Goal: Information Seeking & Learning: Learn about a topic

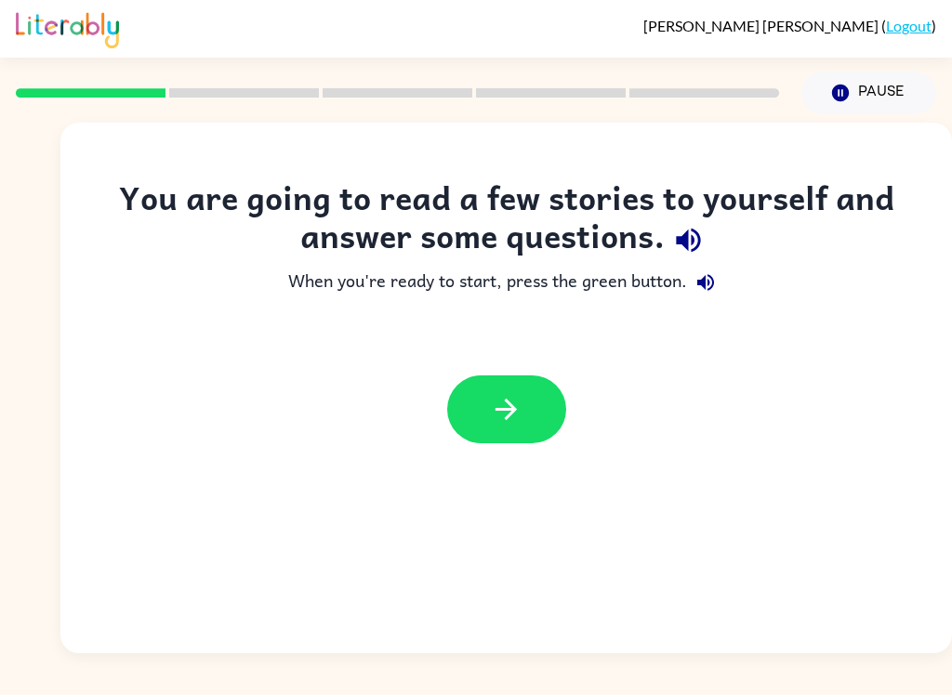
click at [523, 407] on button "button" at bounding box center [506, 409] width 119 height 68
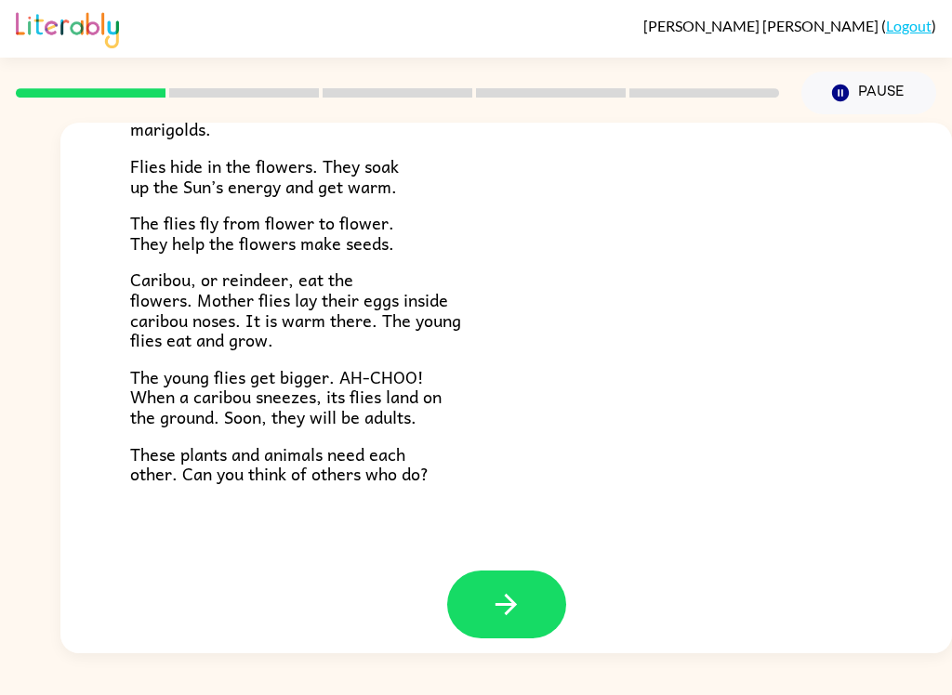
scroll to position [369, 0]
click at [503, 589] on icon "button" at bounding box center [506, 605] width 33 height 33
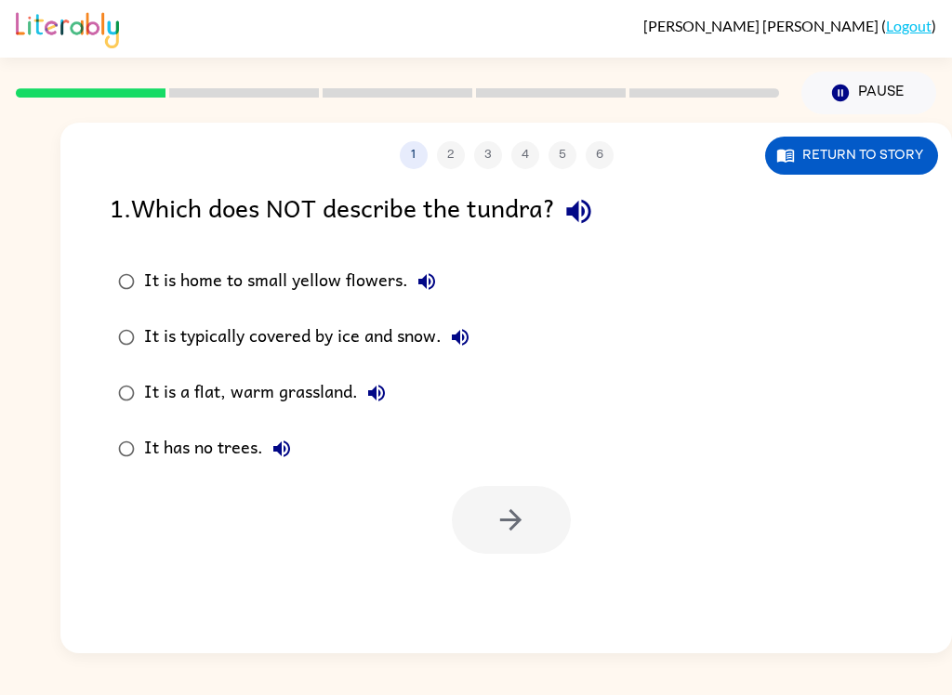
scroll to position [0, 0]
click at [450, 158] on div "1 2 3 4 5 6" at bounding box center [505, 155] width 891 height 28
click at [457, 164] on div "1 2 3 4 5 6" at bounding box center [505, 155] width 891 height 28
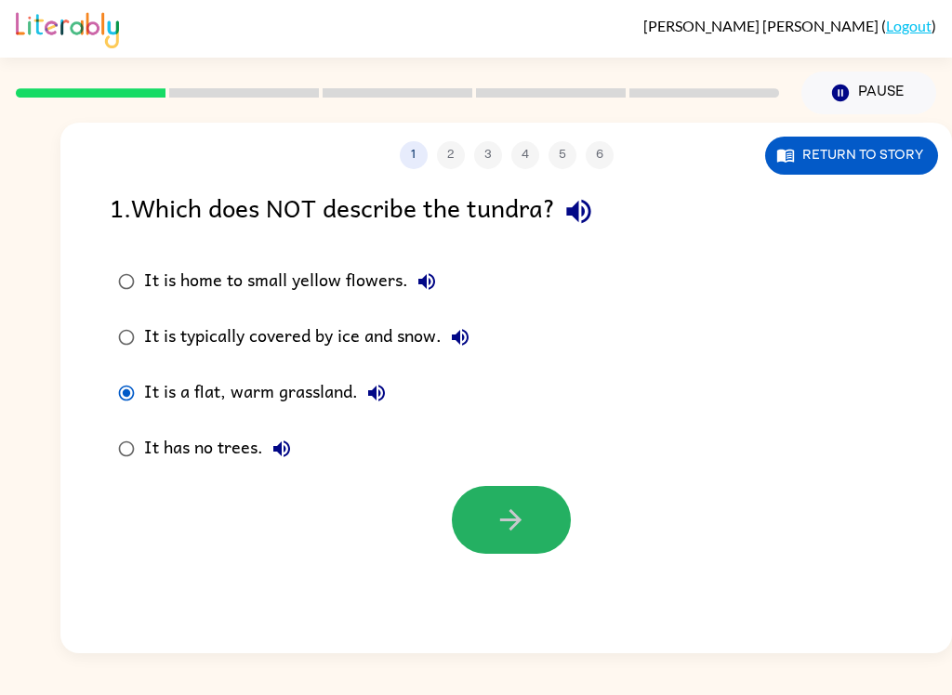
click at [505, 519] on icon "button" at bounding box center [510, 520] width 33 height 33
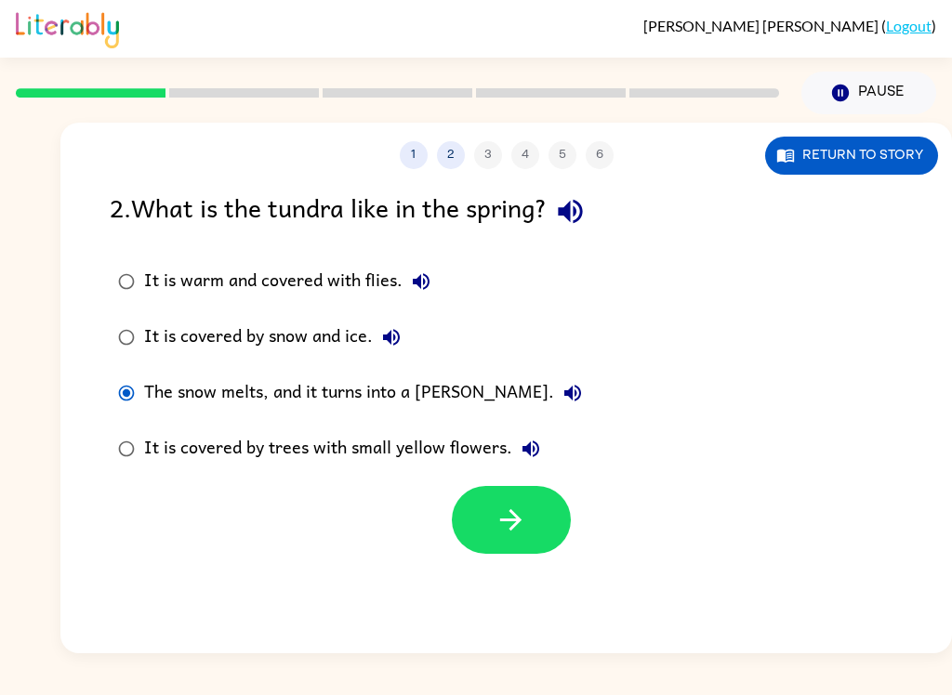
click at [525, 520] on icon "button" at bounding box center [510, 520] width 33 height 33
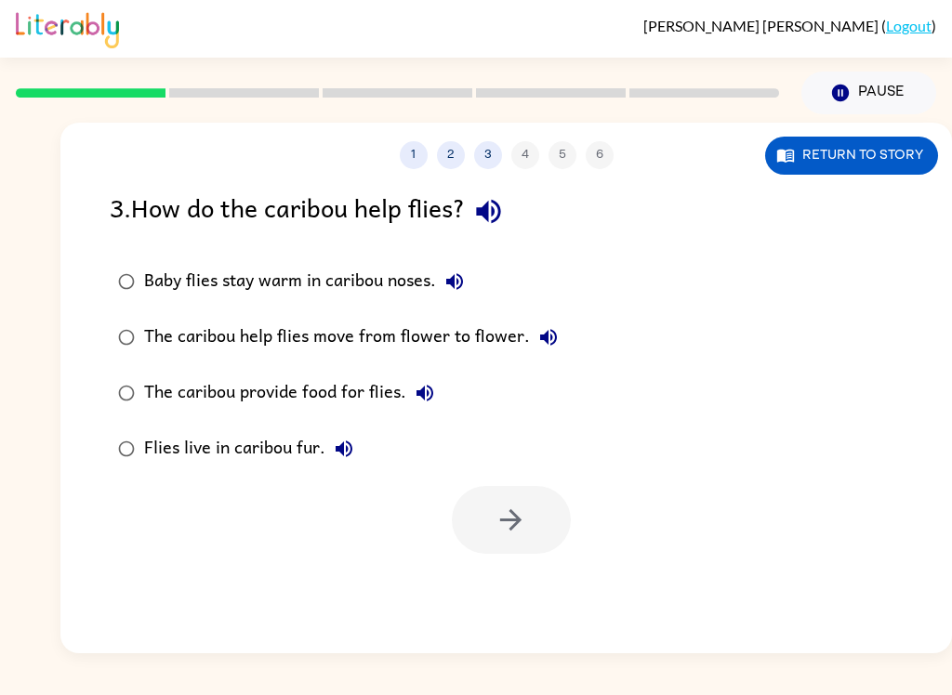
click at [851, 138] on button "Return to story" at bounding box center [851, 156] width 173 height 38
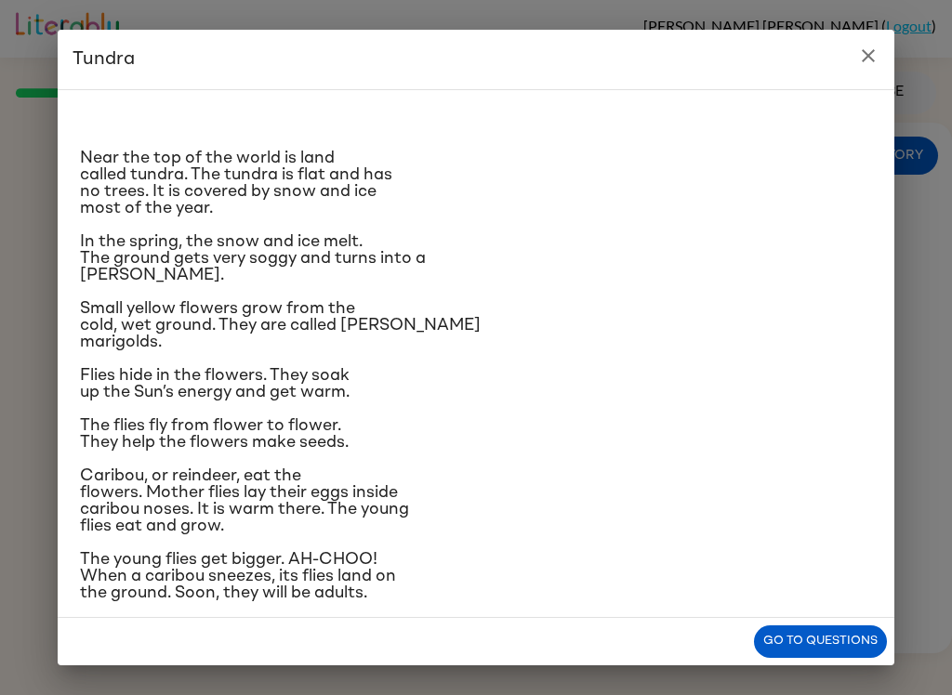
click at [867, 45] on icon "close" at bounding box center [868, 56] width 22 height 22
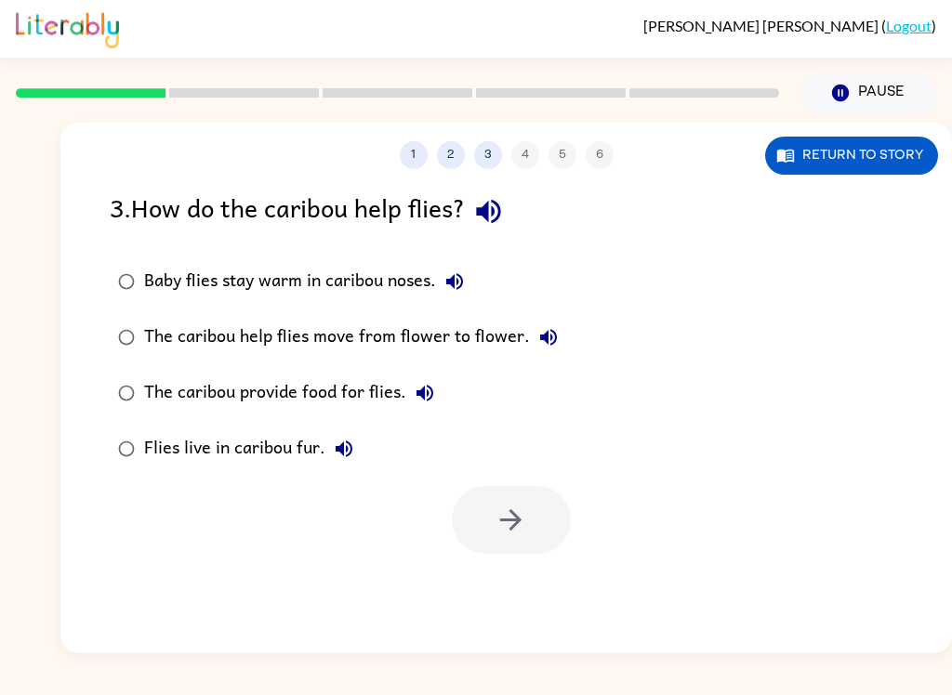
click at [298, 287] on div "Baby flies stay warm in caribou noses." at bounding box center [308, 281] width 329 height 37
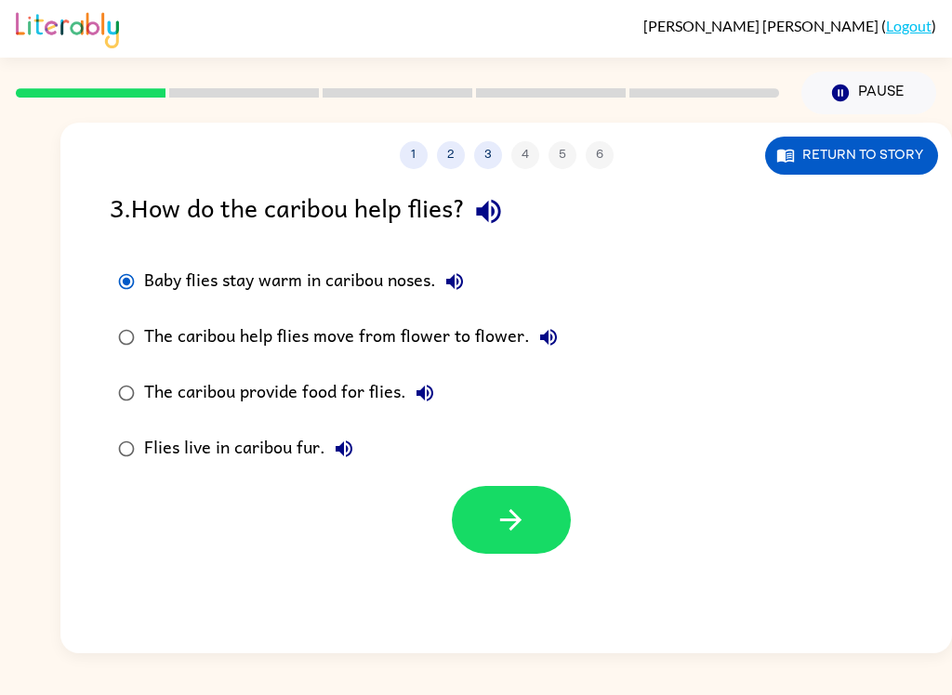
click at [525, 501] on button "button" at bounding box center [511, 520] width 119 height 68
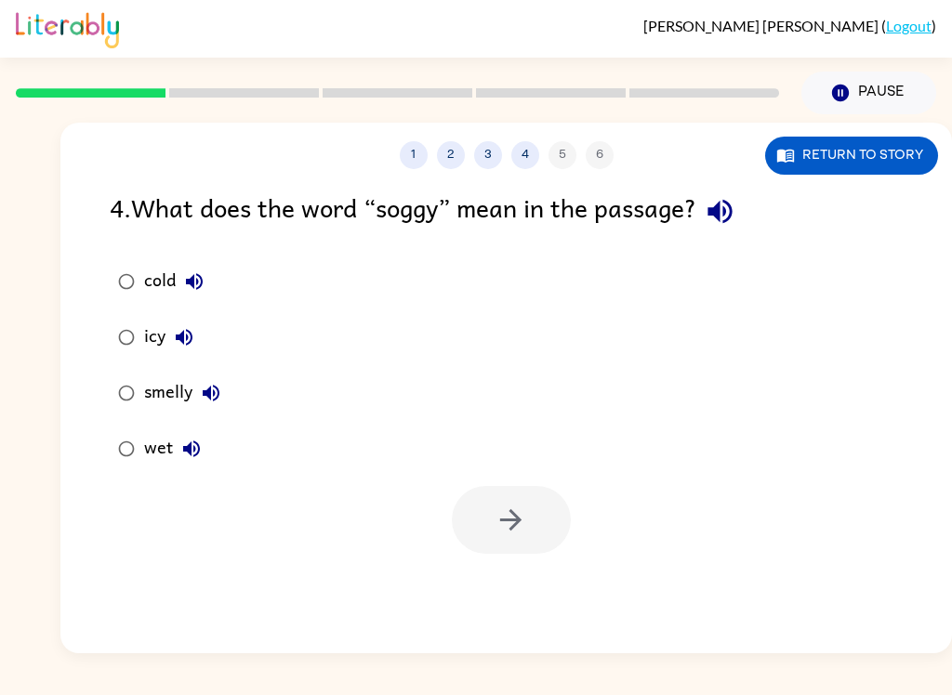
click at [173, 448] on button "wet" at bounding box center [191, 448] width 37 height 37
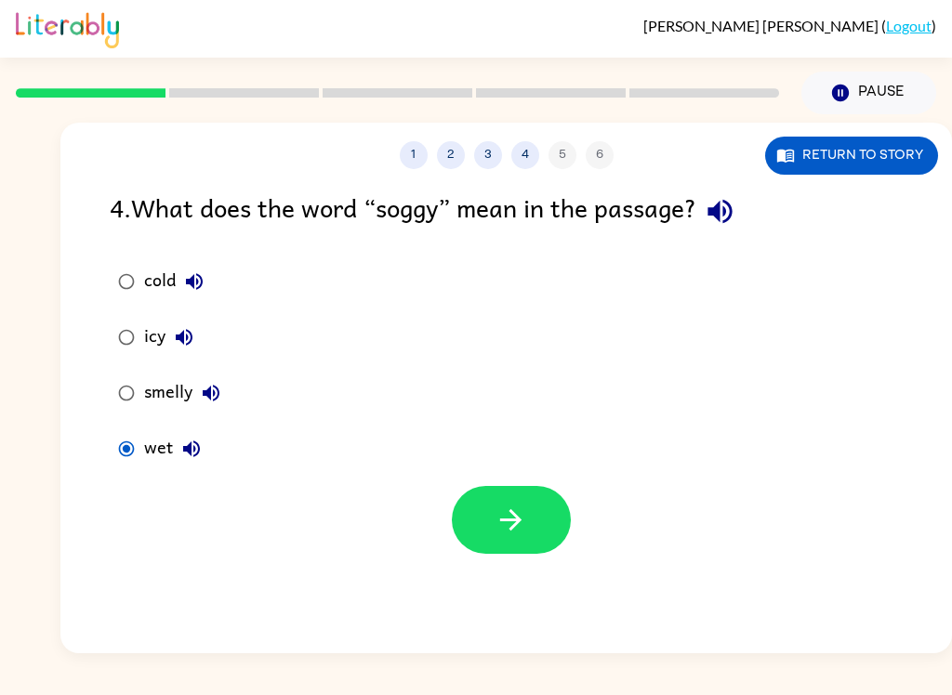
click at [521, 511] on icon "button" at bounding box center [510, 520] width 33 height 33
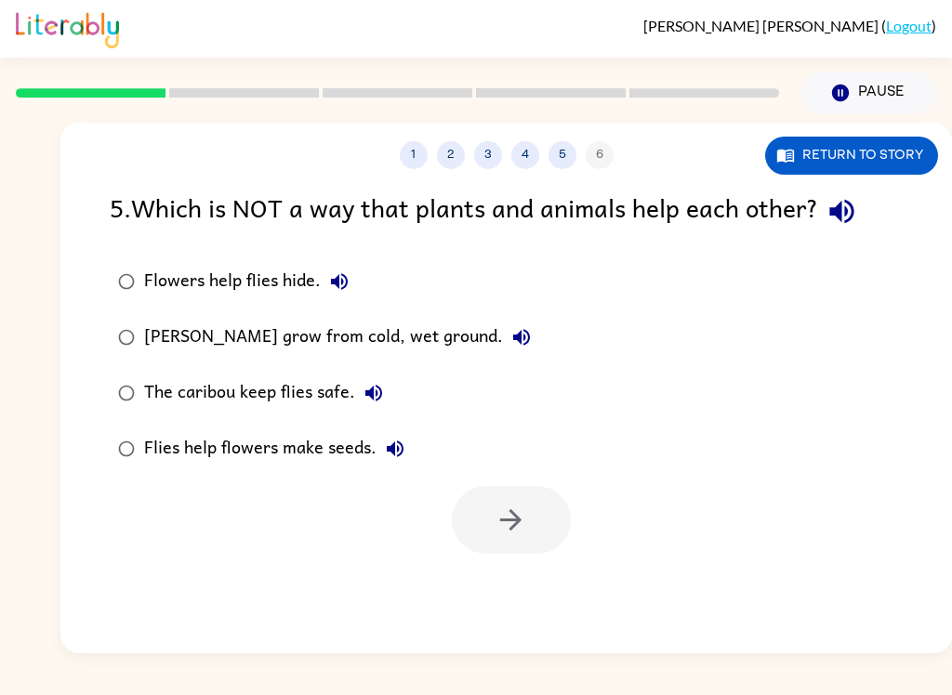
click at [140, 309] on label "Flowers help flies hide." at bounding box center [324, 282] width 450 height 56
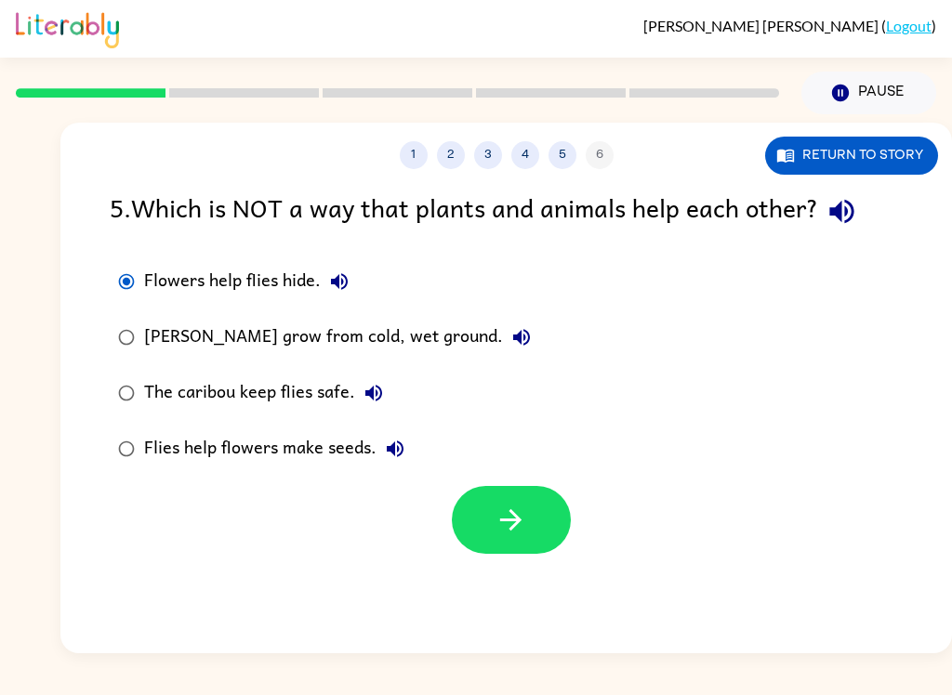
click at [146, 325] on div "[PERSON_NAME] grow from cold, wet ground." at bounding box center [342, 337] width 396 height 37
click at [511, 503] on button "button" at bounding box center [511, 520] width 119 height 68
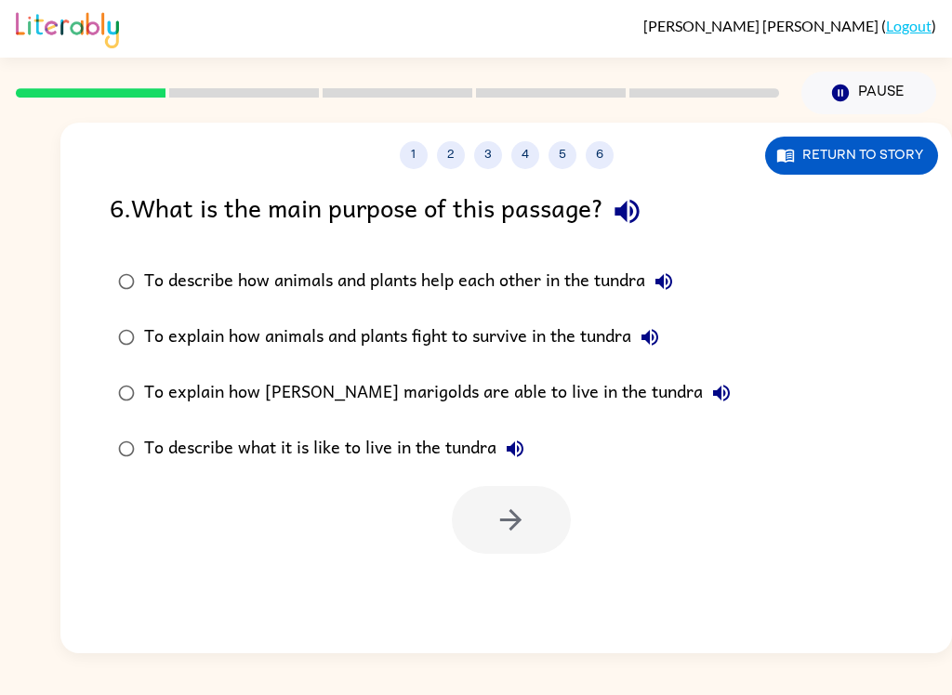
click at [280, 276] on div "To describe how animals and plants help each other in the tundra" at bounding box center [413, 281] width 538 height 37
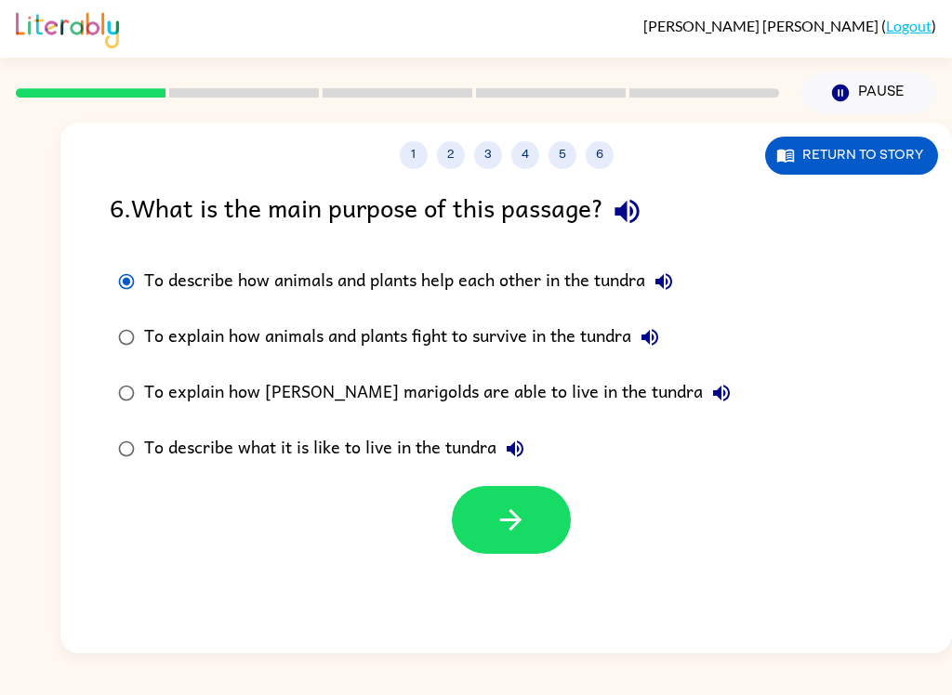
click at [518, 510] on icon "button" at bounding box center [510, 520] width 33 height 33
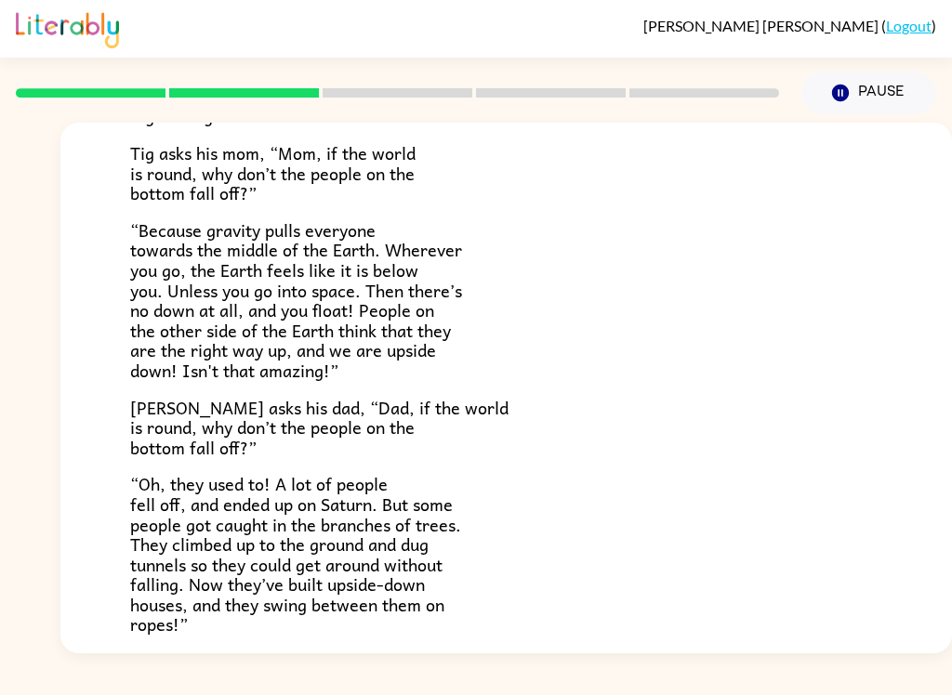
scroll to position [282, 0]
click at [733, 385] on div "Tig’s mom is a scientist. She knows things. [PERSON_NAME]’s dad is a writer. He…" at bounding box center [506, 339] width 752 height 781
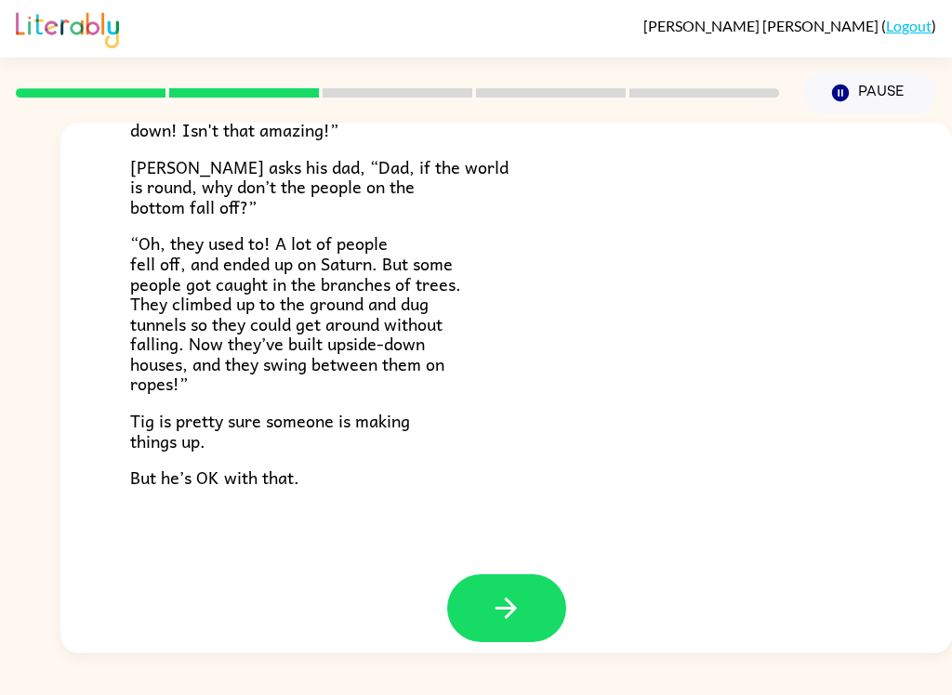
scroll to position [522, 0]
click at [502, 614] on button "button" at bounding box center [506, 609] width 119 height 68
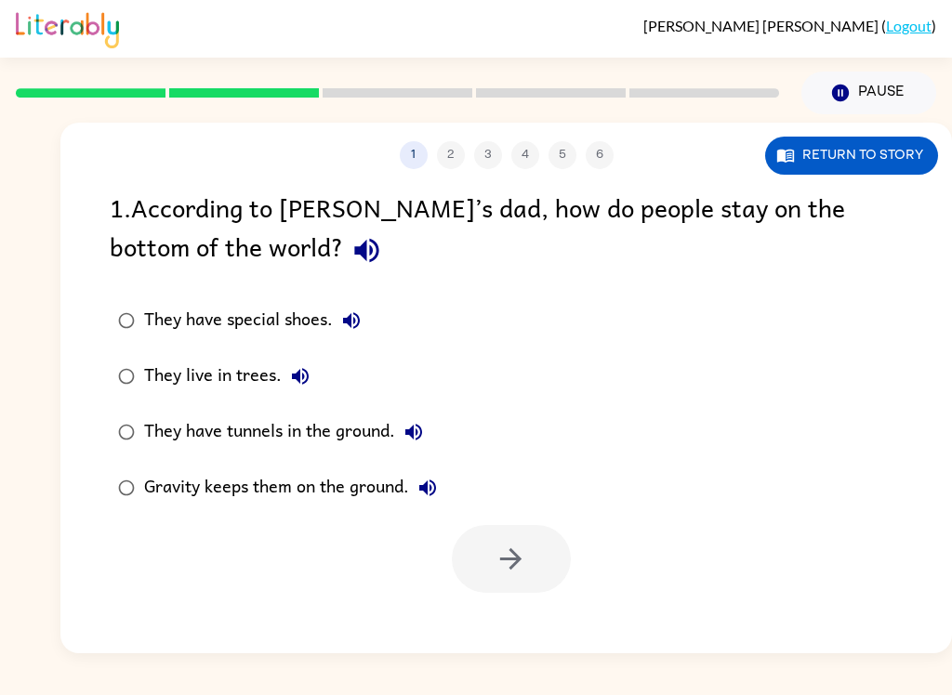
scroll to position [0, 0]
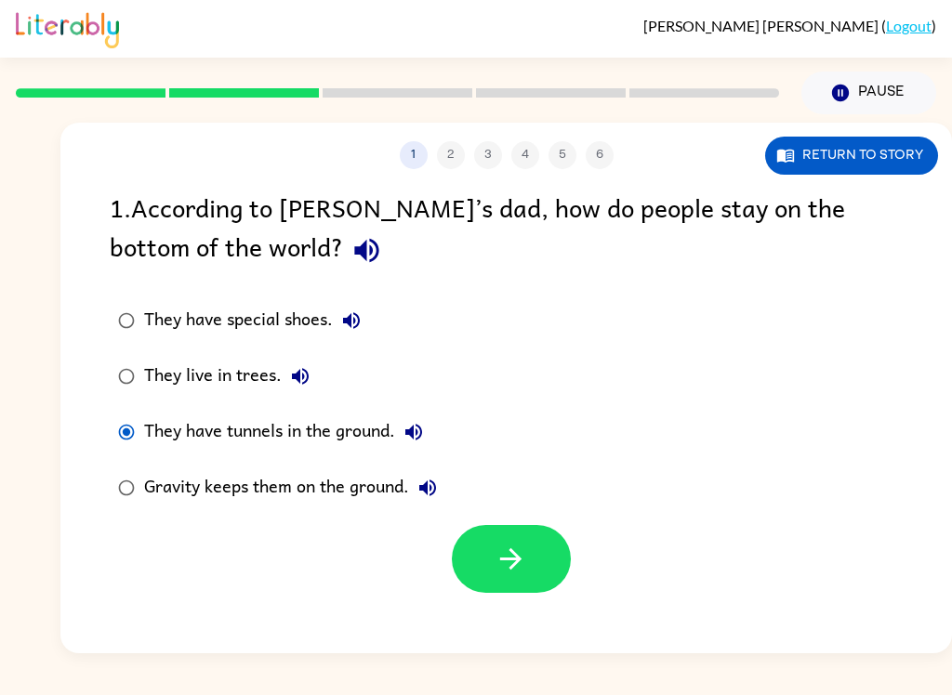
click at [510, 559] on icon "button" at bounding box center [510, 559] width 33 height 33
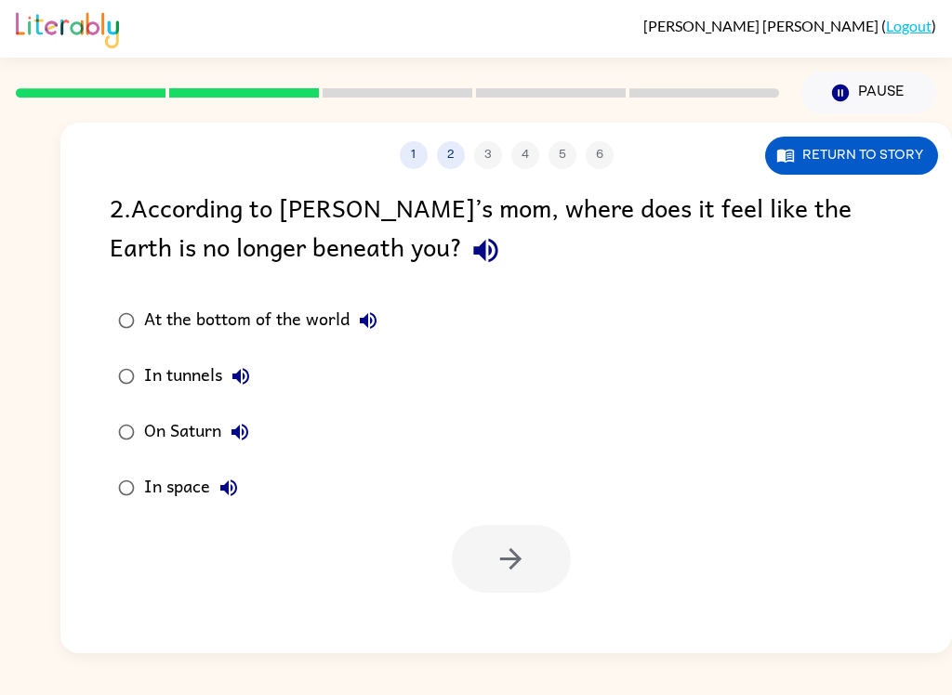
click at [187, 489] on div "In space" at bounding box center [195, 487] width 103 height 37
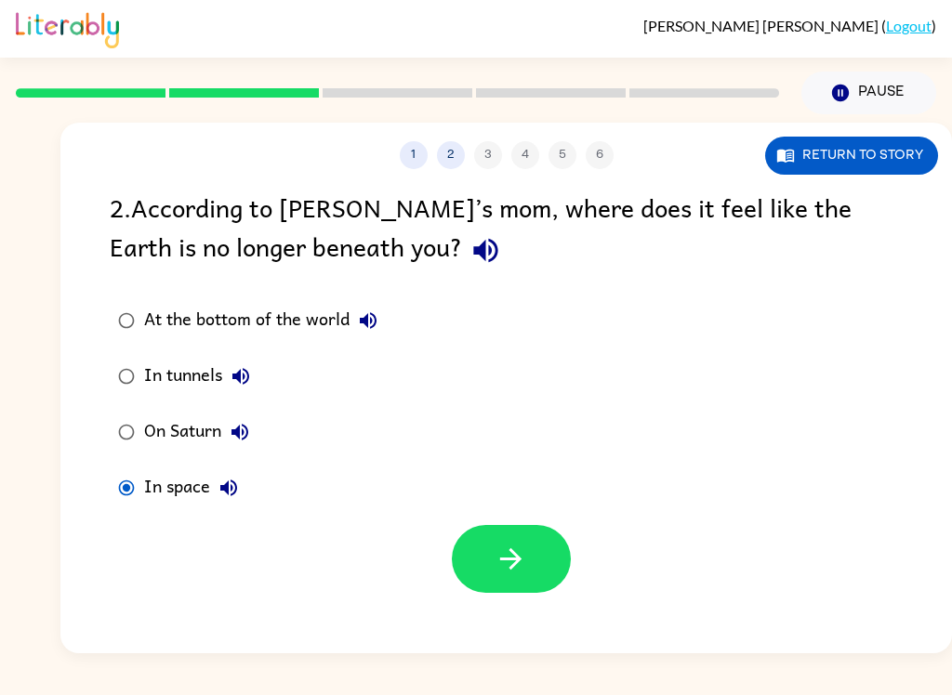
click at [508, 562] on icon "button" at bounding box center [510, 559] width 33 height 33
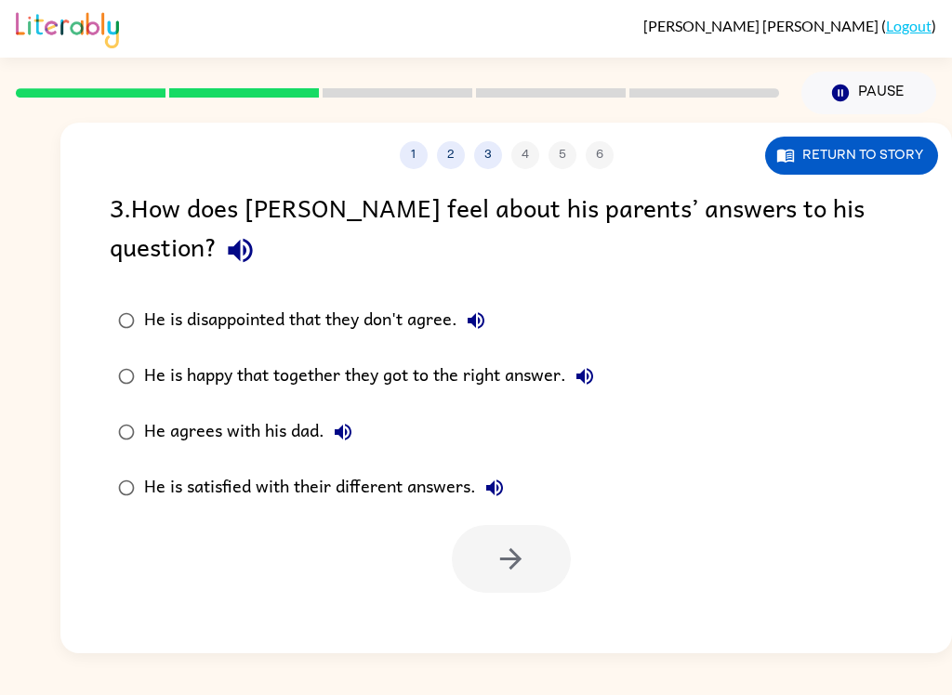
click at [498, 477] on icon "button" at bounding box center [494, 488] width 22 height 22
click at [488, 480] on icon "button" at bounding box center [494, 488] width 17 height 17
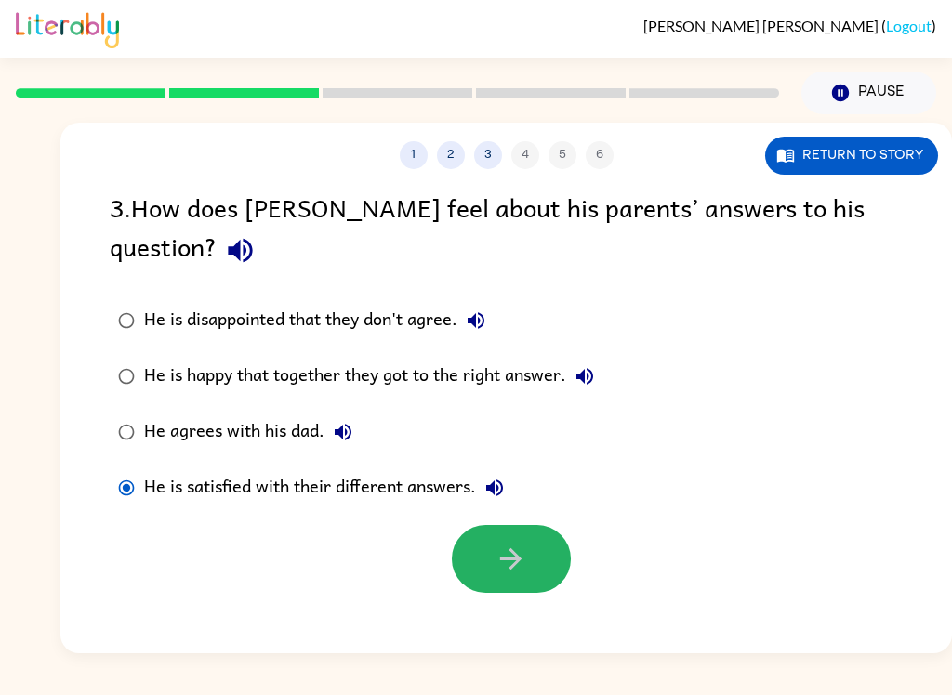
click at [486, 525] on button "button" at bounding box center [511, 559] width 119 height 68
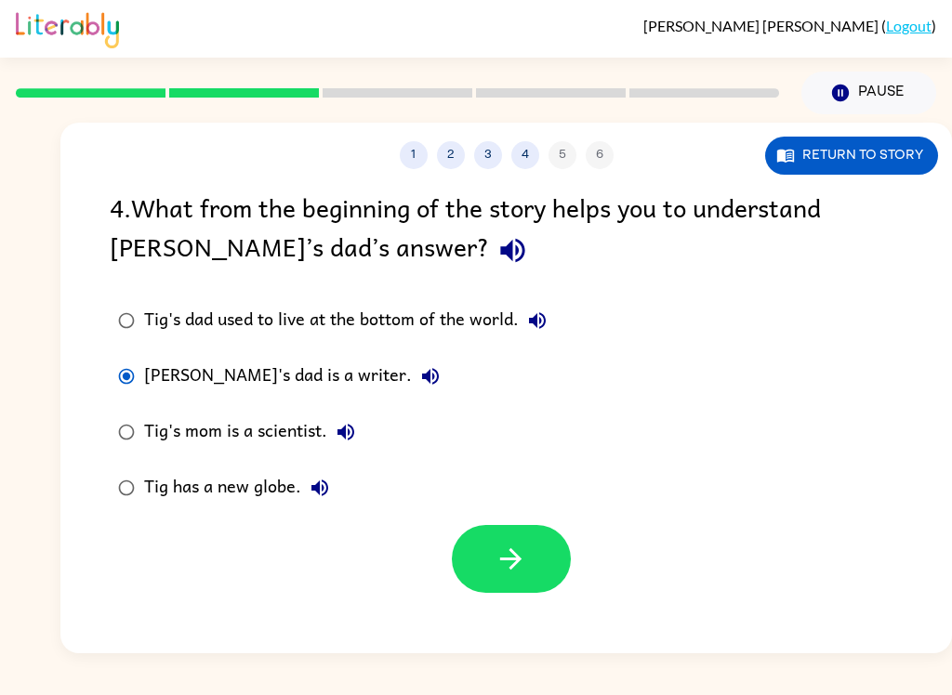
click at [519, 572] on icon "button" at bounding box center [510, 559] width 33 height 33
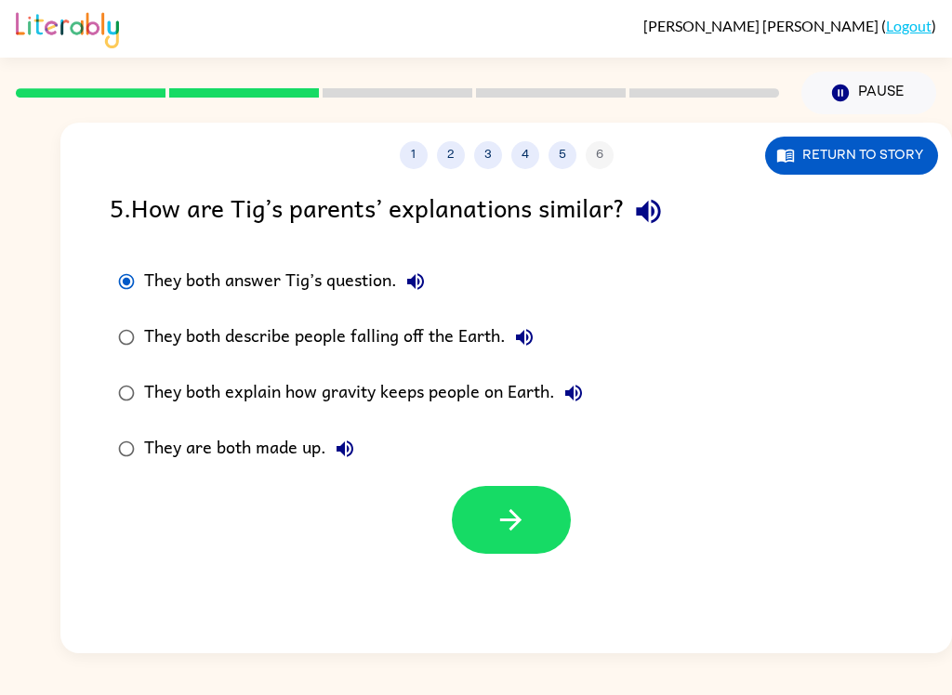
click at [504, 521] on icon "button" at bounding box center [510, 519] width 21 height 21
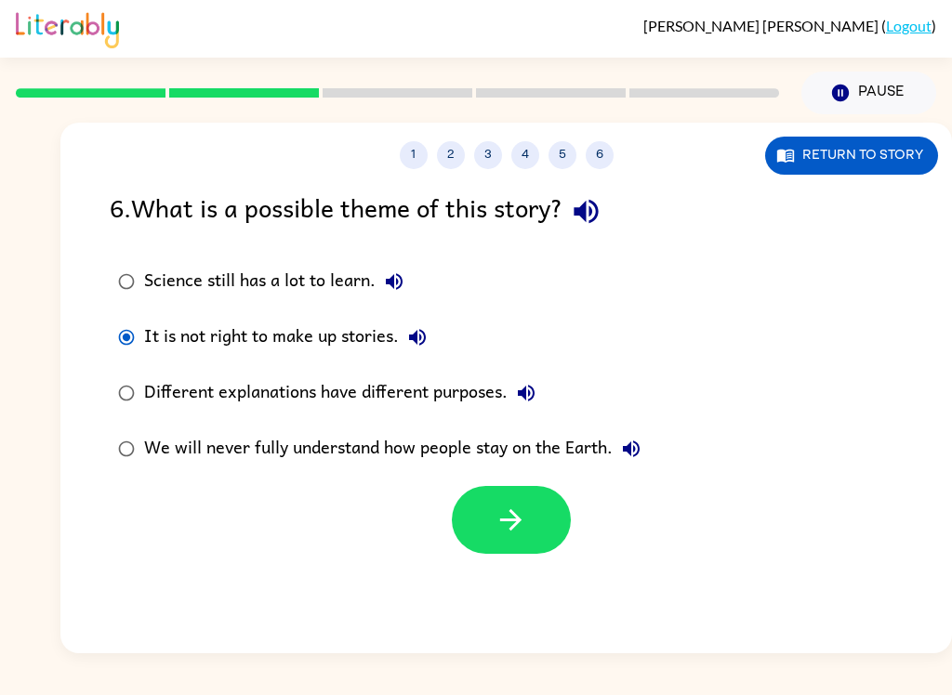
click at [496, 518] on icon "button" at bounding box center [510, 520] width 33 height 33
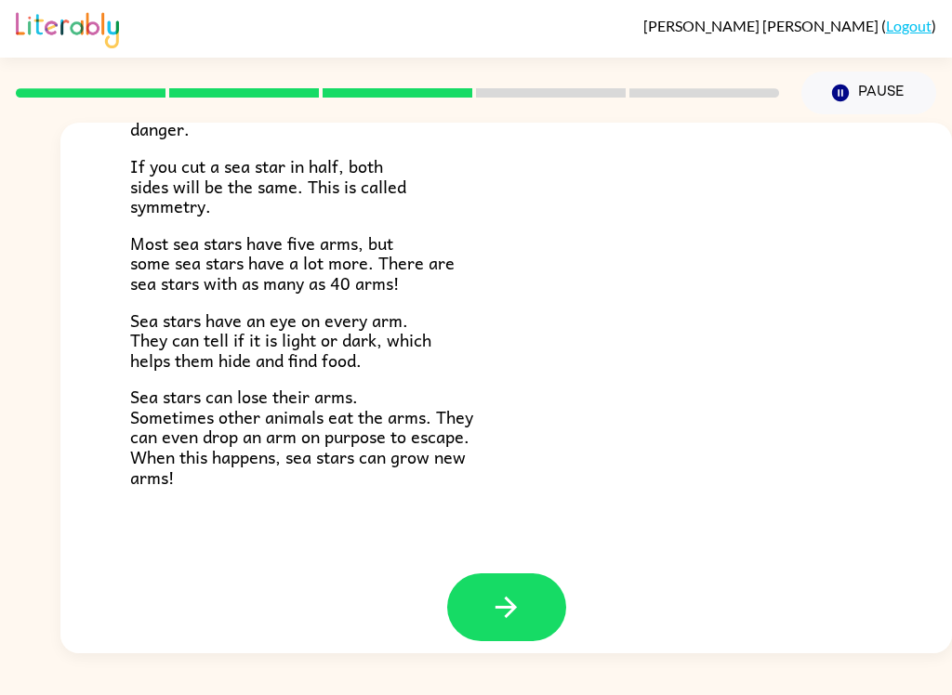
scroll to position [519, 0]
click at [523, 596] on button "button" at bounding box center [506, 608] width 119 height 68
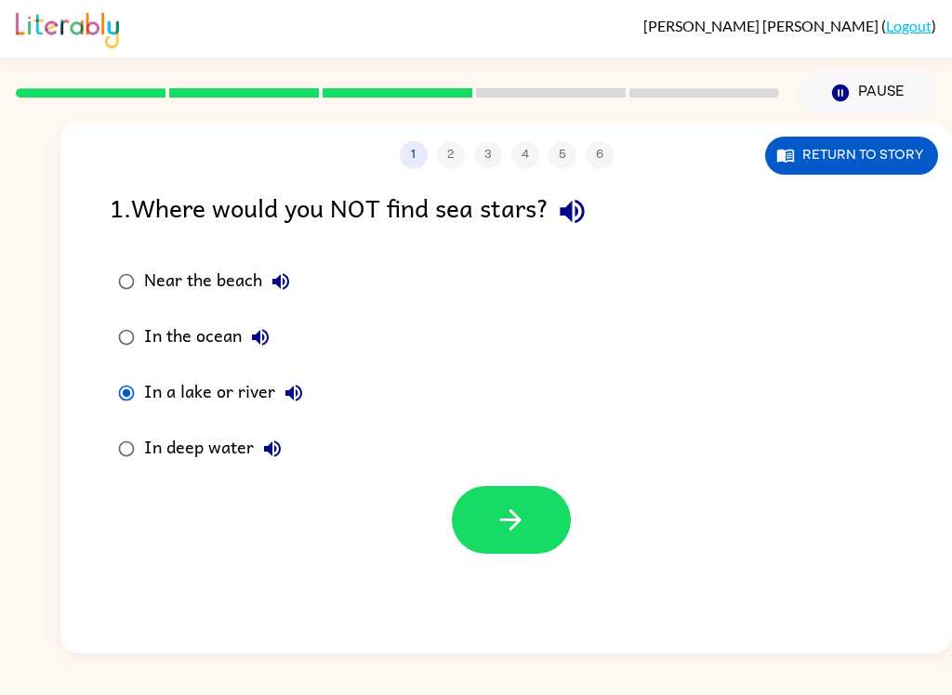
click at [509, 508] on icon "button" at bounding box center [510, 520] width 33 height 33
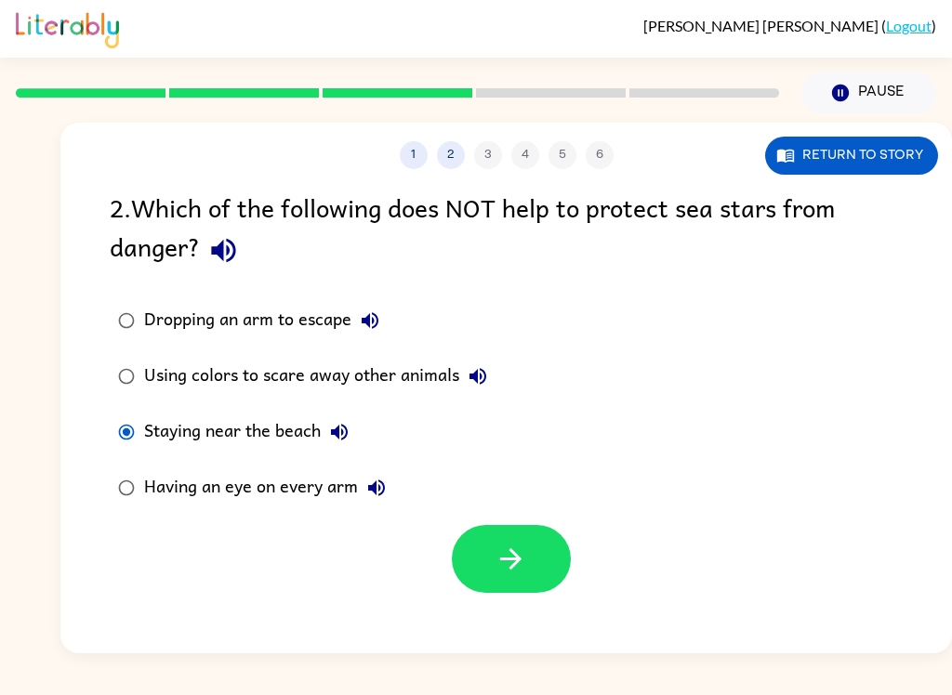
click at [512, 567] on icon "button" at bounding box center [510, 559] width 33 height 33
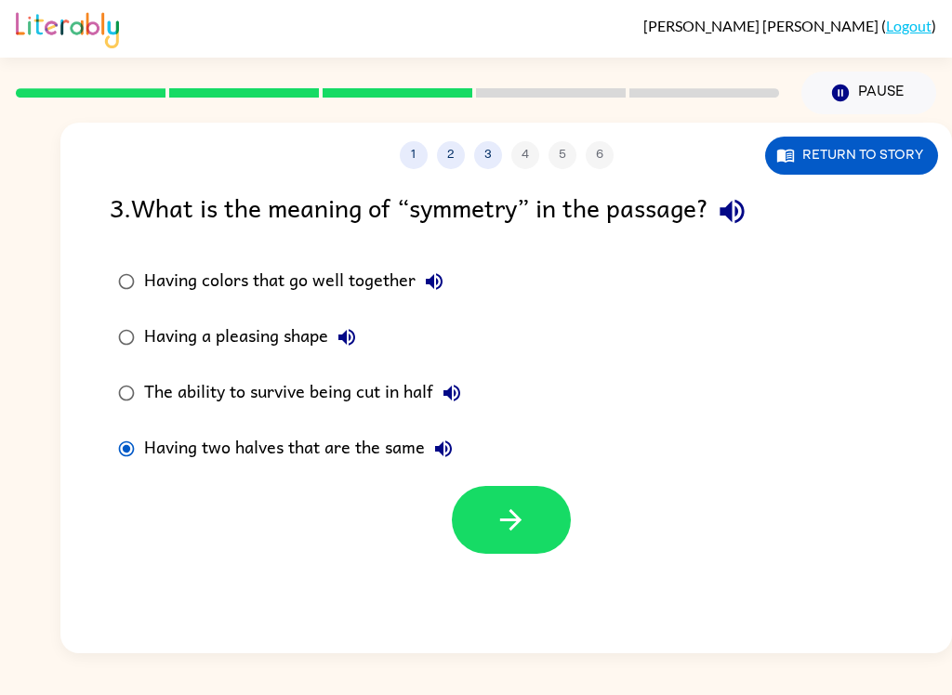
click at [493, 508] on button "button" at bounding box center [511, 520] width 119 height 68
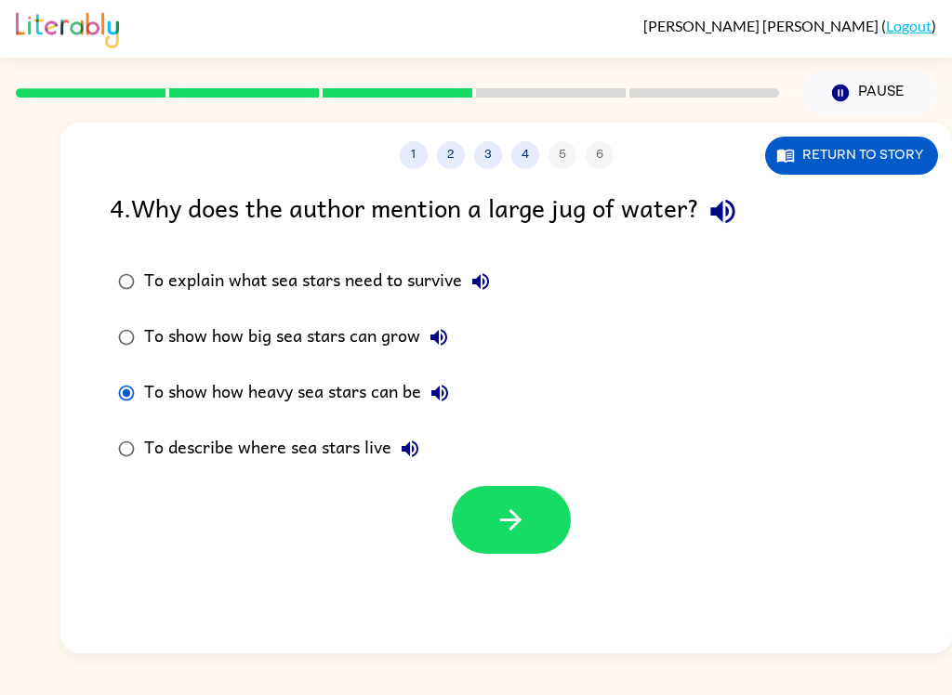
click at [507, 517] on icon "button" at bounding box center [510, 520] width 33 height 33
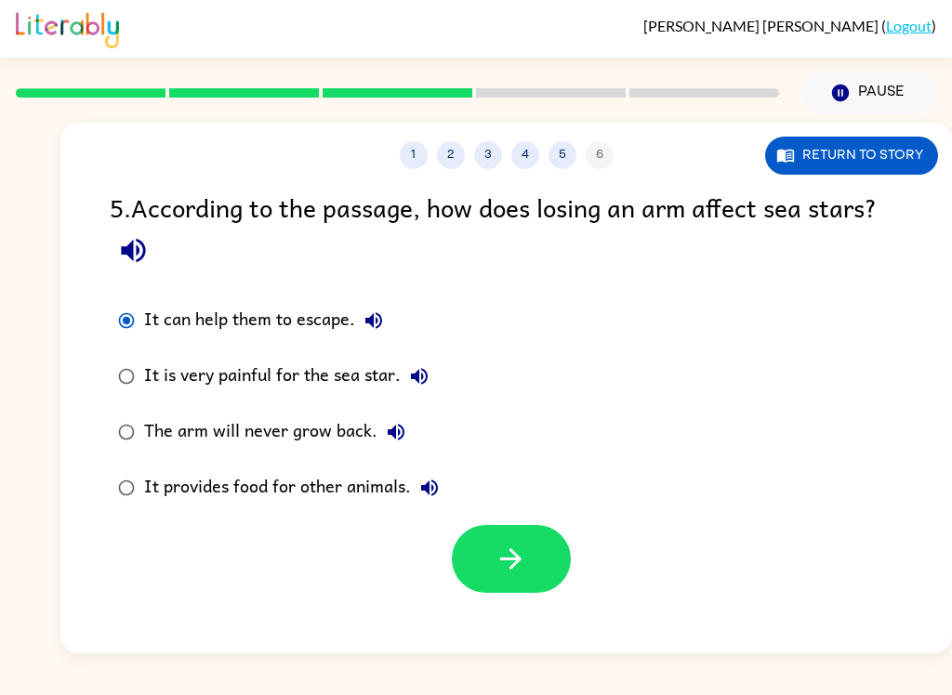
click at [535, 548] on button "button" at bounding box center [511, 559] width 119 height 68
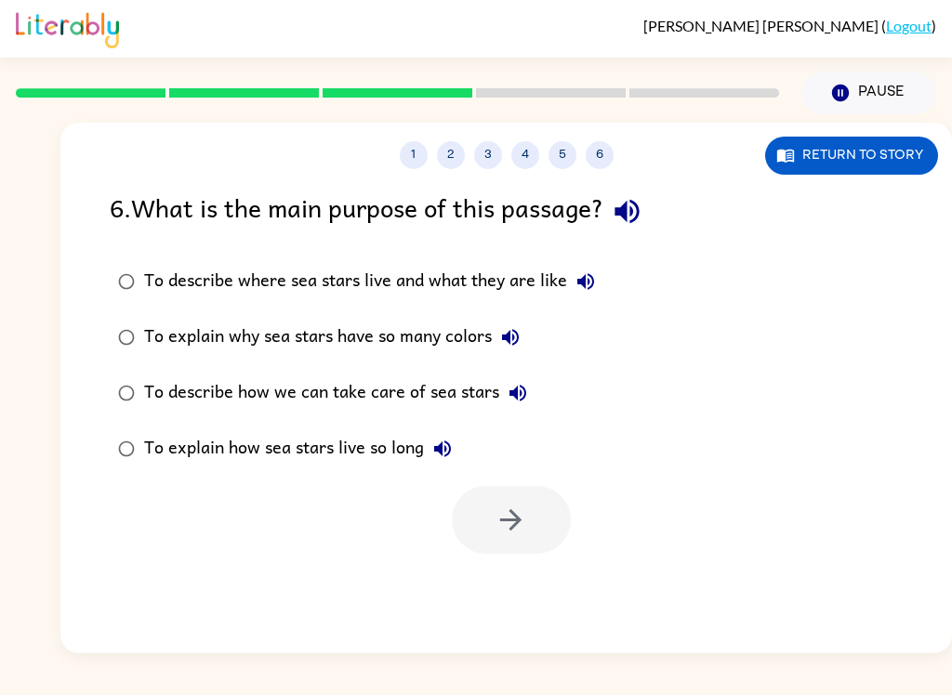
click at [101, 280] on label "To describe where sea stars live and what they are like" at bounding box center [356, 282] width 514 height 56
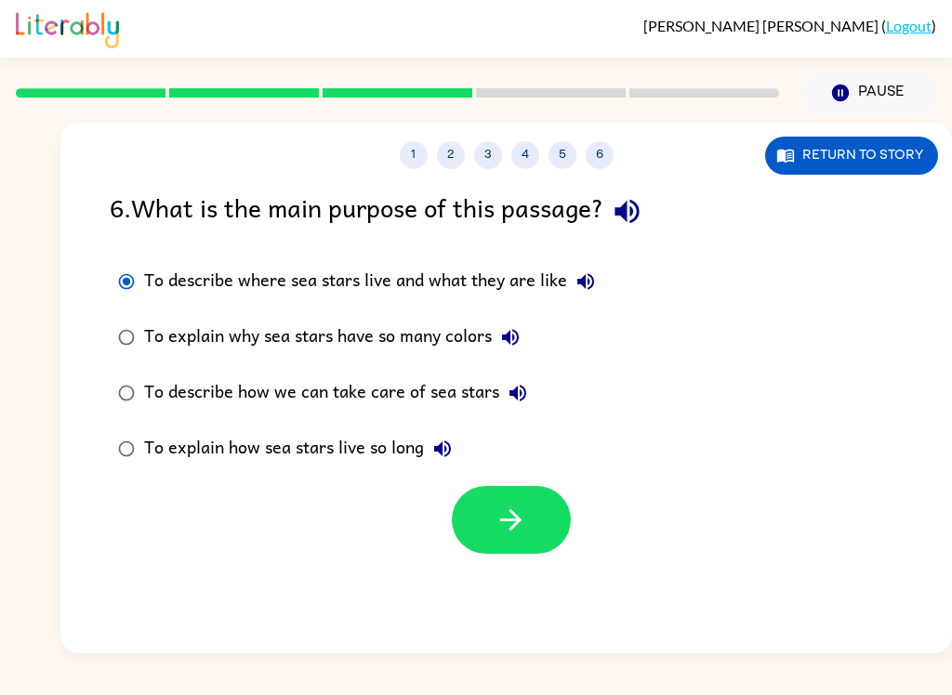
click at [516, 506] on icon "button" at bounding box center [510, 520] width 33 height 33
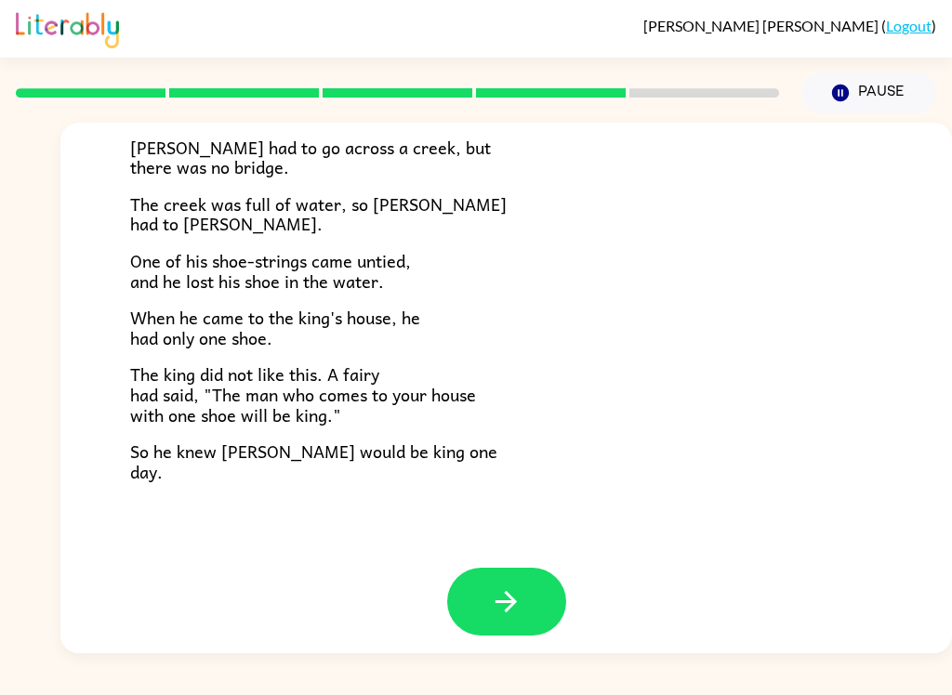
scroll to position [308, 0]
click at [526, 588] on button "button" at bounding box center [506, 603] width 119 height 68
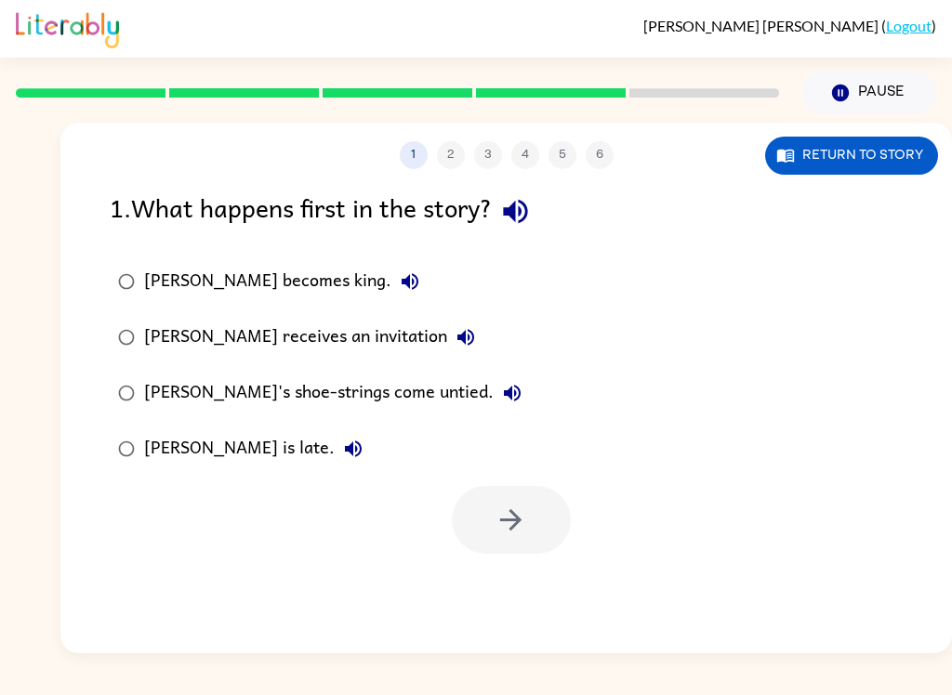
scroll to position [0, 0]
click at [157, 322] on div "[PERSON_NAME] receives an invitation" at bounding box center [314, 337] width 340 height 37
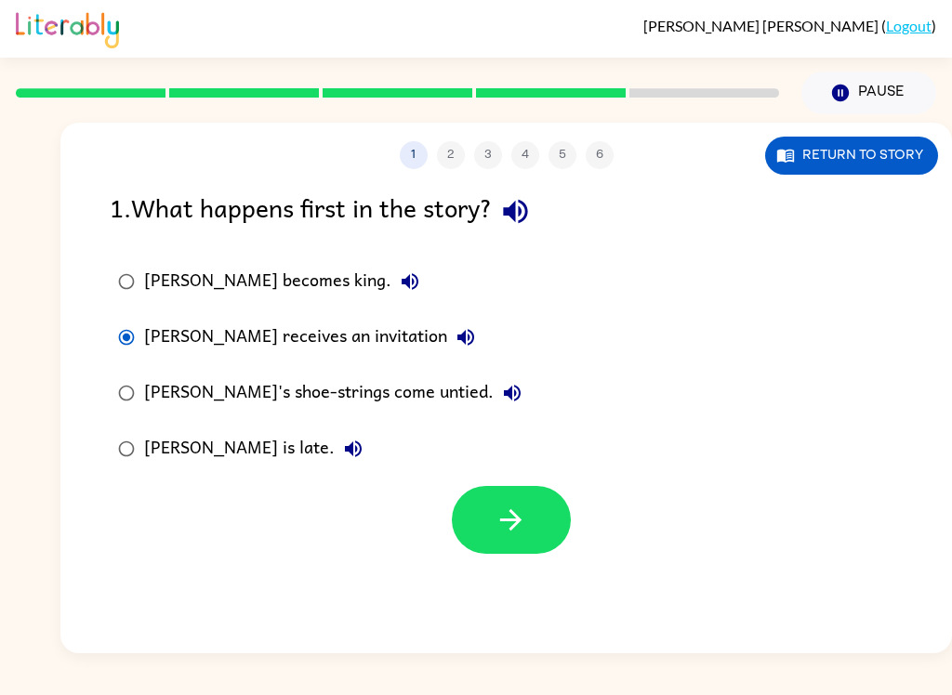
click at [535, 511] on button "button" at bounding box center [511, 520] width 119 height 68
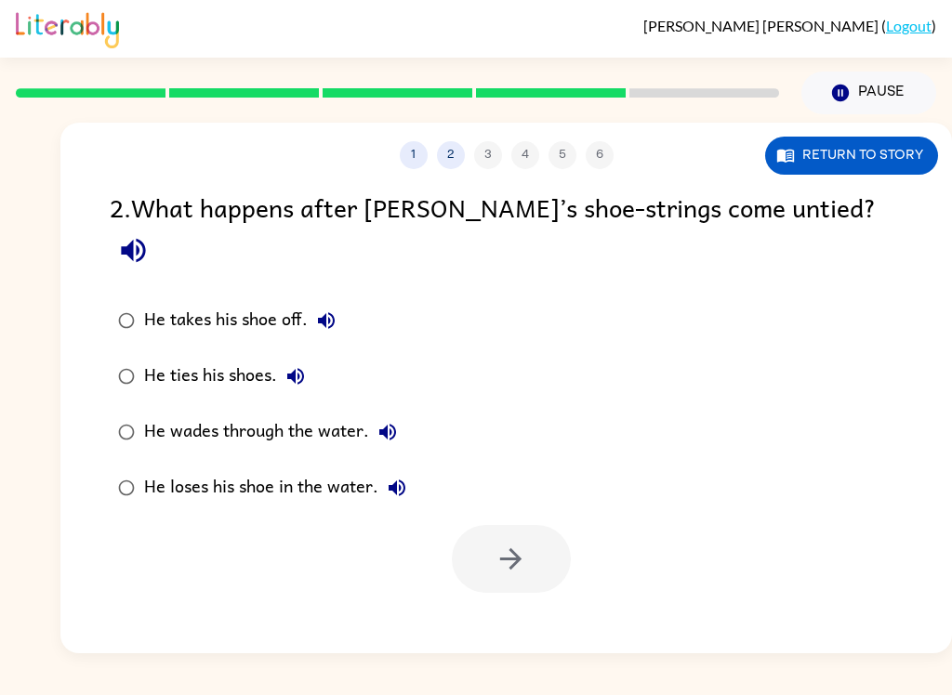
click at [103, 406] on label "He wades through the water." at bounding box center [261, 432] width 325 height 56
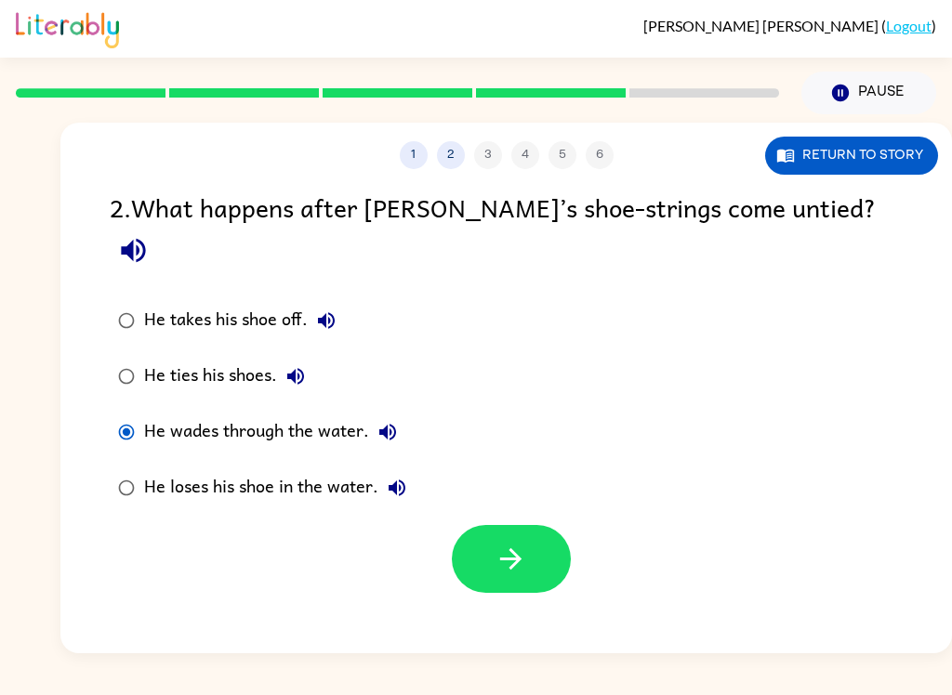
click at [103, 405] on label "He wades through the water." at bounding box center [261, 432] width 325 height 56
click at [534, 525] on button "button" at bounding box center [511, 559] width 119 height 68
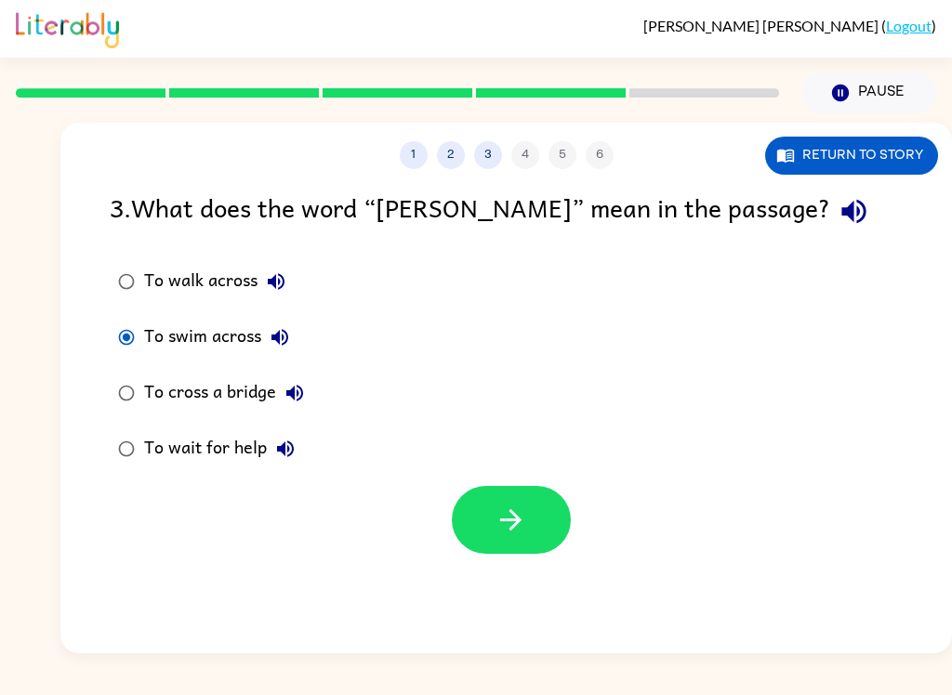
click at [496, 512] on icon "button" at bounding box center [510, 520] width 33 height 33
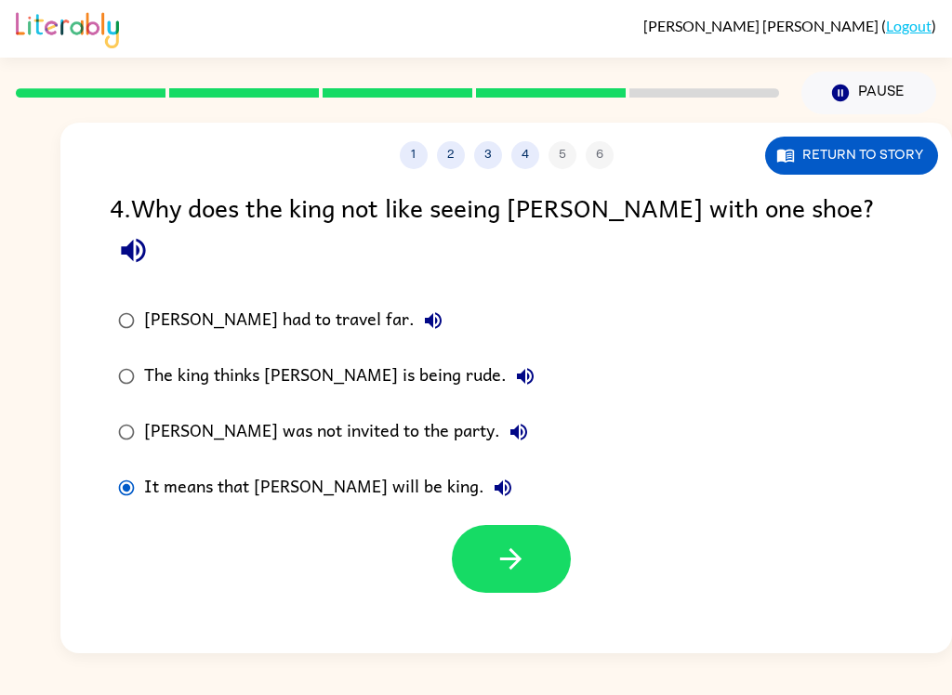
click at [498, 543] on icon "button" at bounding box center [510, 559] width 33 height 33
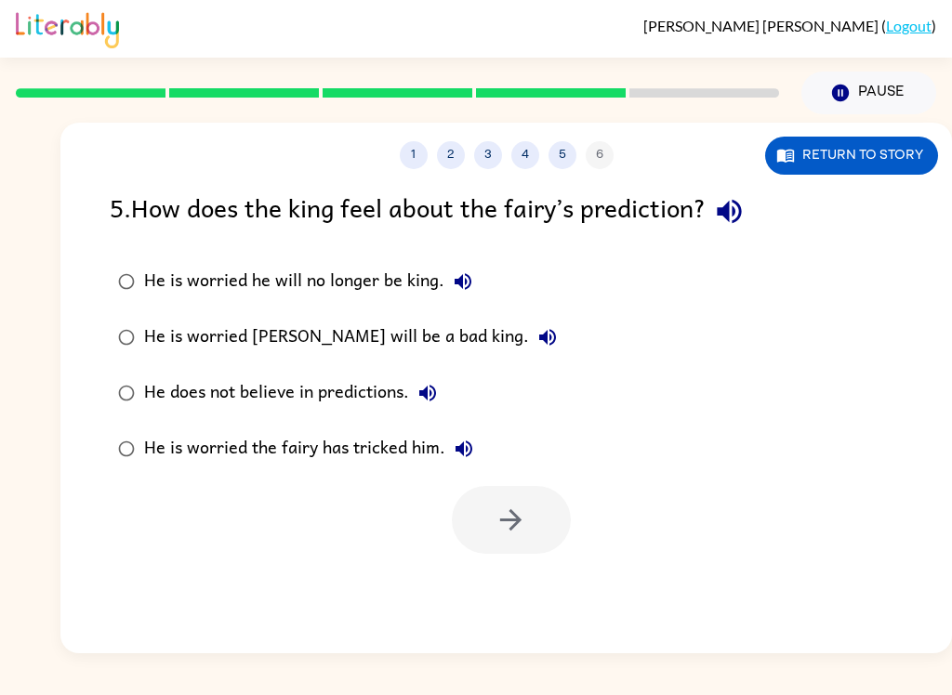
click at [160, 255] on label "He is worried he will no longer be king." at bounding box center [337, 282] width 476 height 56
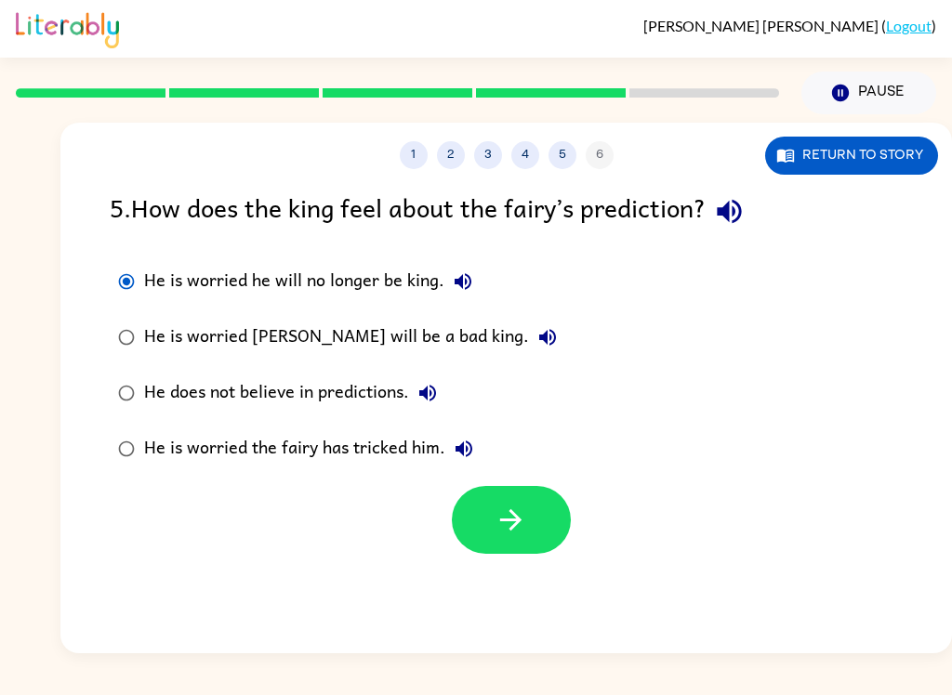
click at [522, 533] on icon "button" at bounding box center [510, 520] width 33 height 33
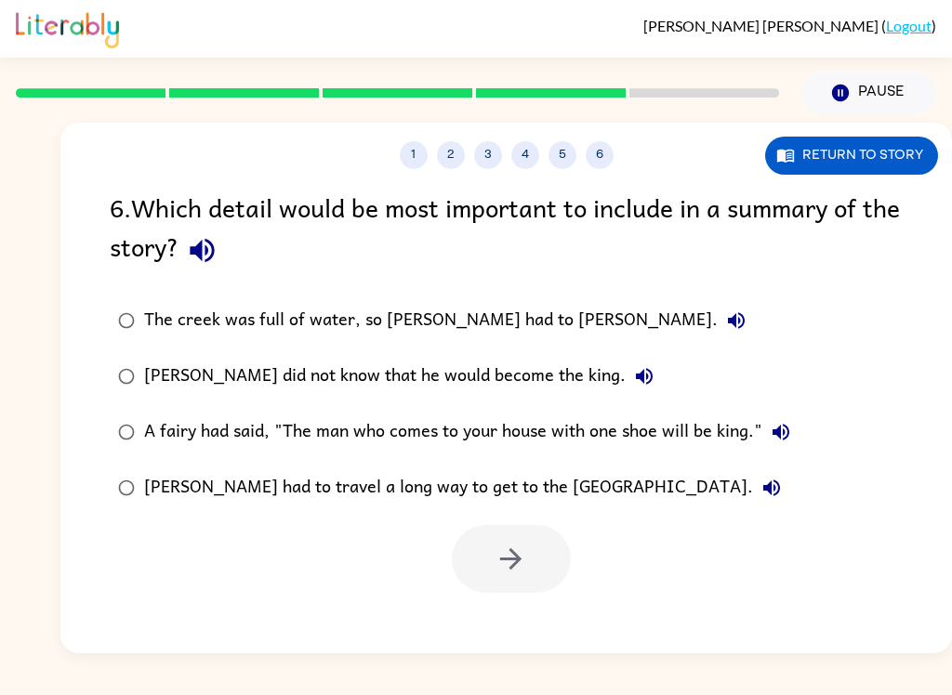
click at [299, 314] on div "The creek was full of water, so [PERSON_NAME] had to [PERSON_NAME]." at bounding box center [449, 320] width 611 height 37
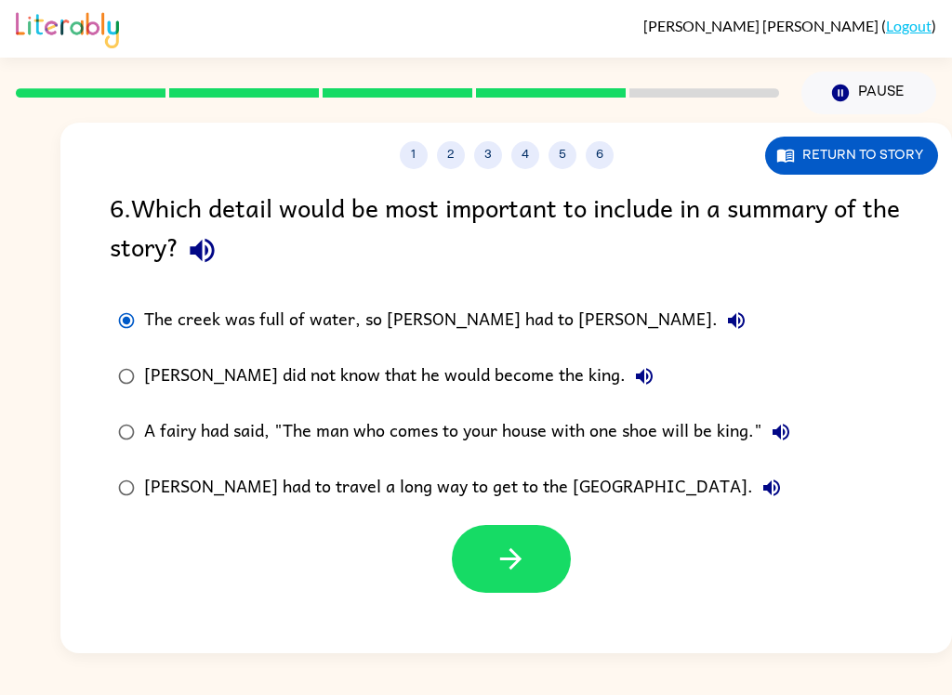
click at [544, 560] on button "button" at bounding box center [511, 559] width 119 height 68
